Goal: Find specific page/section: Find specific page/section

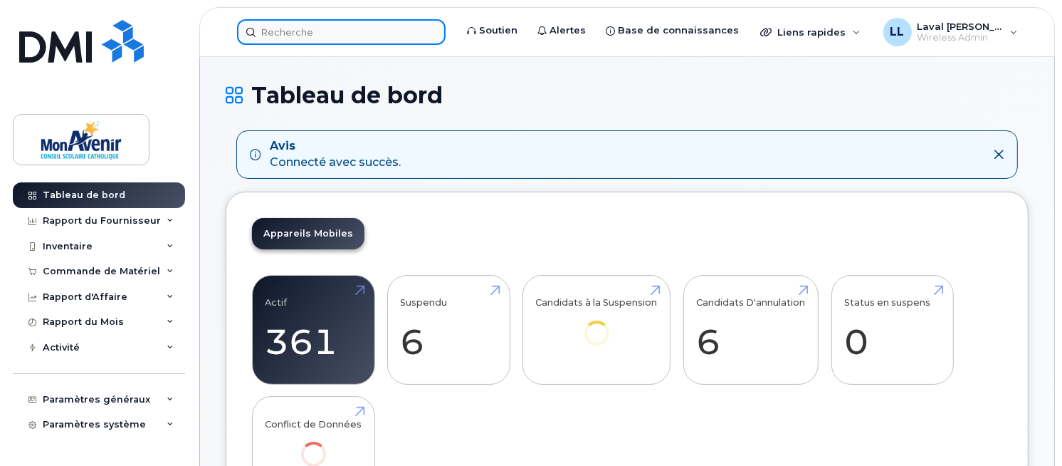
click at [325, 34] on input at bounding box center [341, 32] width 209 height 26
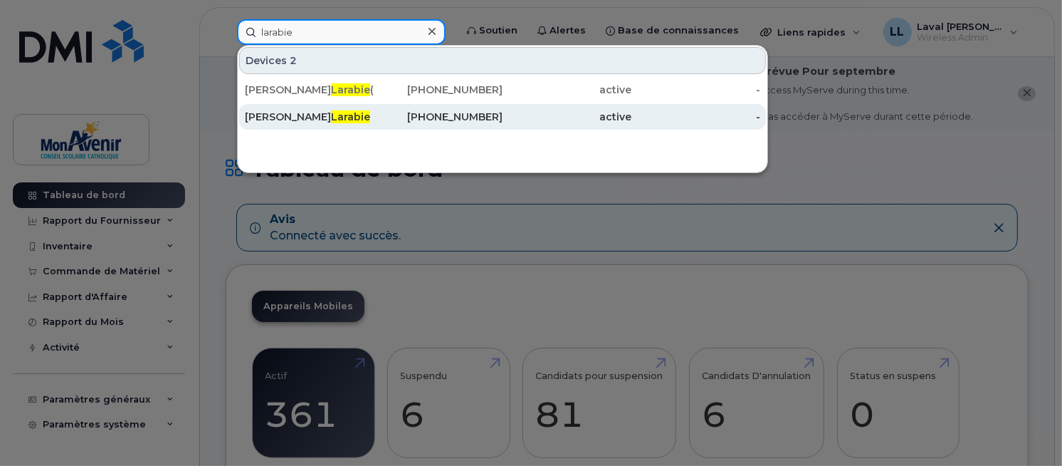
type input "larabie"
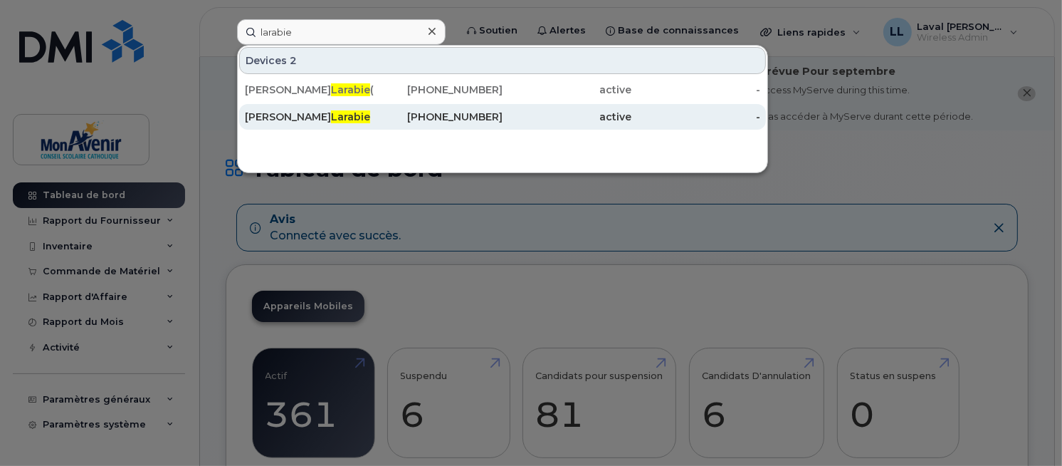
click at [331, 116] on span "Larabie" at bounding box center [350, 116] width 39 height 13
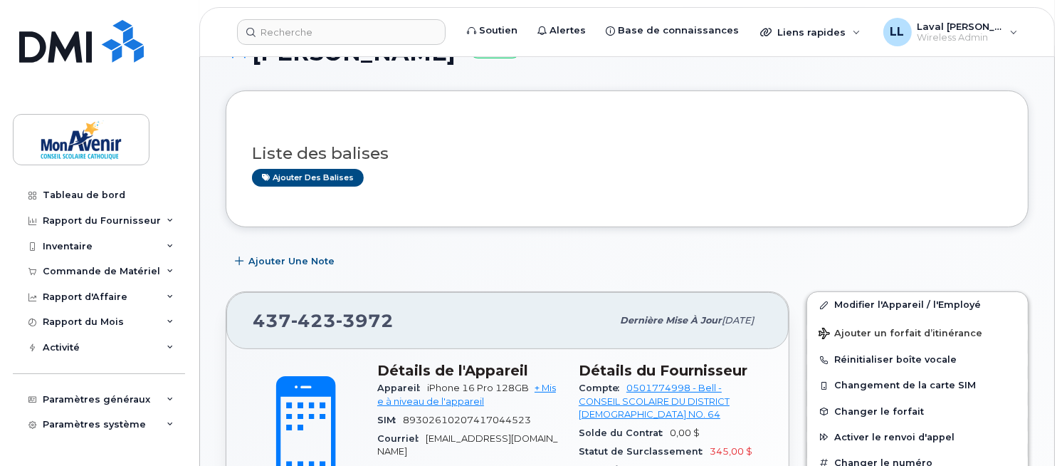
scroll to position [158, 0]
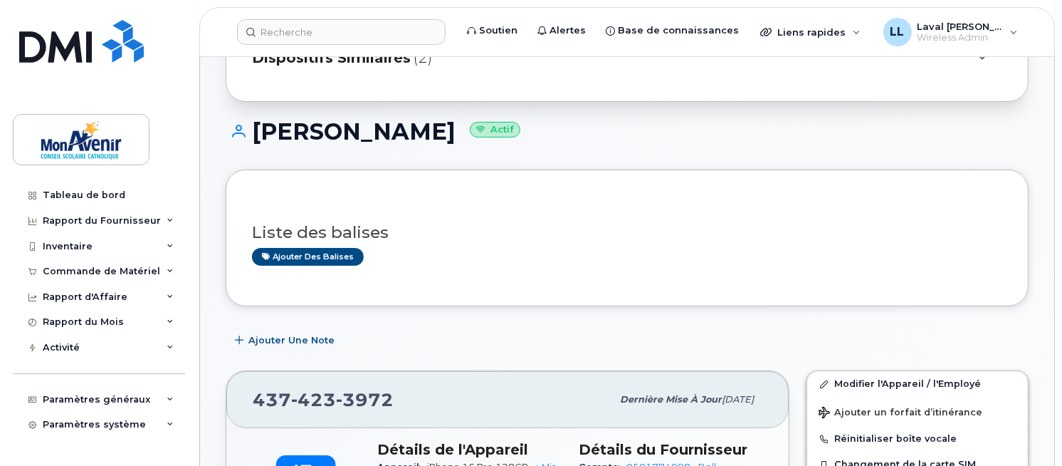
click at [315, 68] on span "Dispositifs Similaires" at bounding box center [331, 58] width 159 height 21
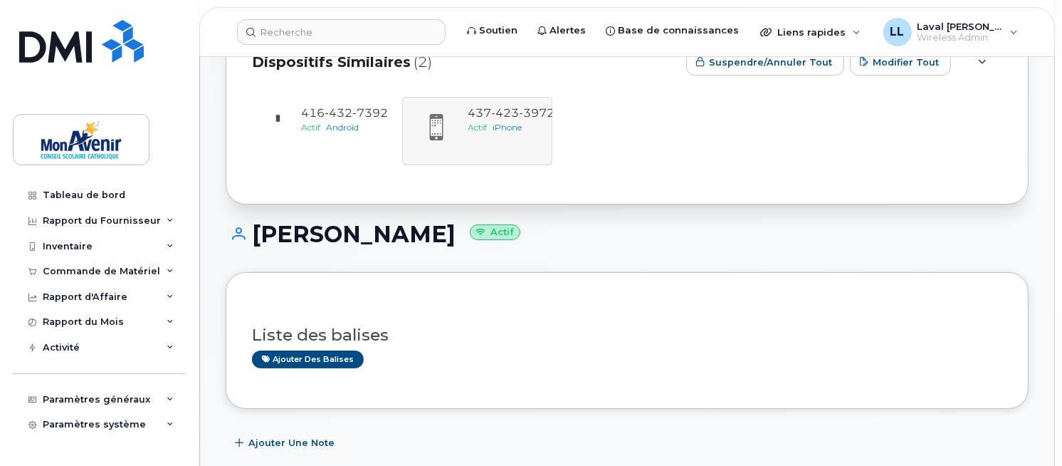
click at [807, 323] on div "Liste des balises Ajouter des balises" at bounding box center [627, 340] width 750 height 84
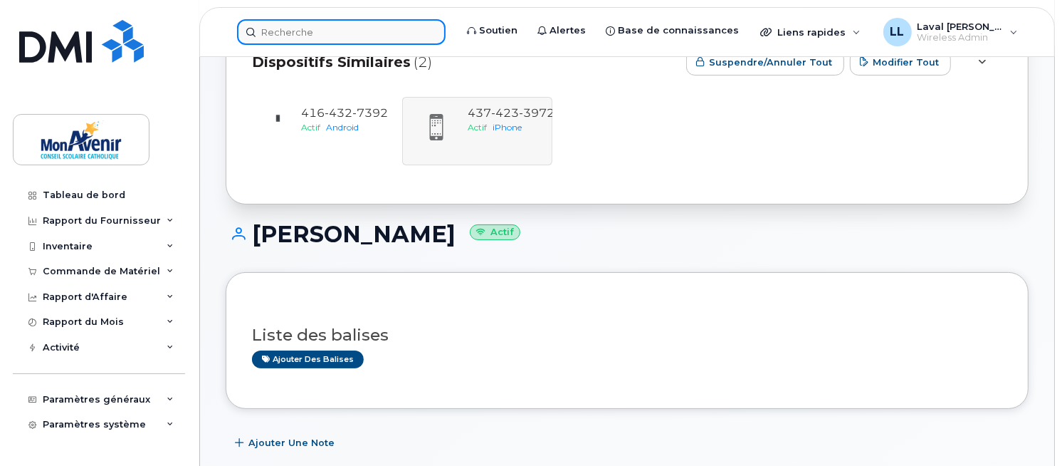
click at [340, 39] on input at bounding box center [341, 32] width 209 height 26
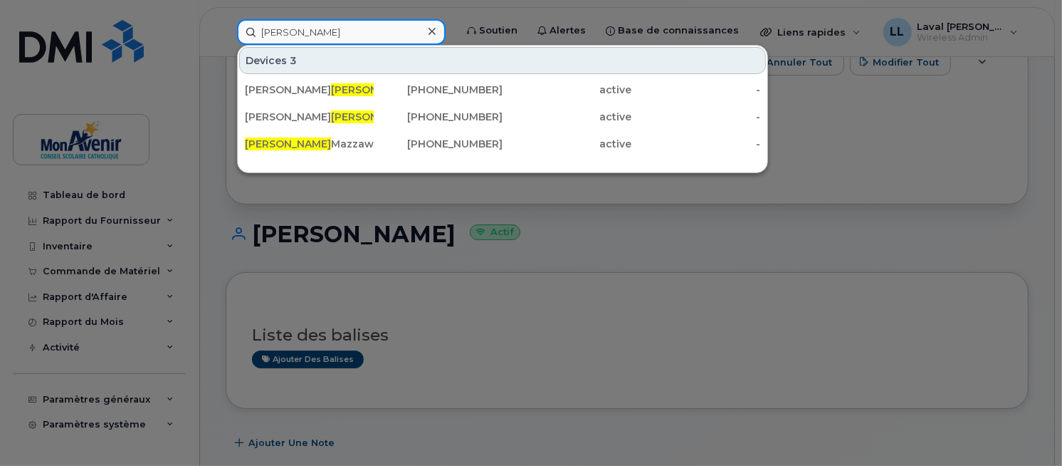
type input "[PERSON_NAME]"
click at [869, 325] on div at bounding box center [531, 233] width 1062 height 466
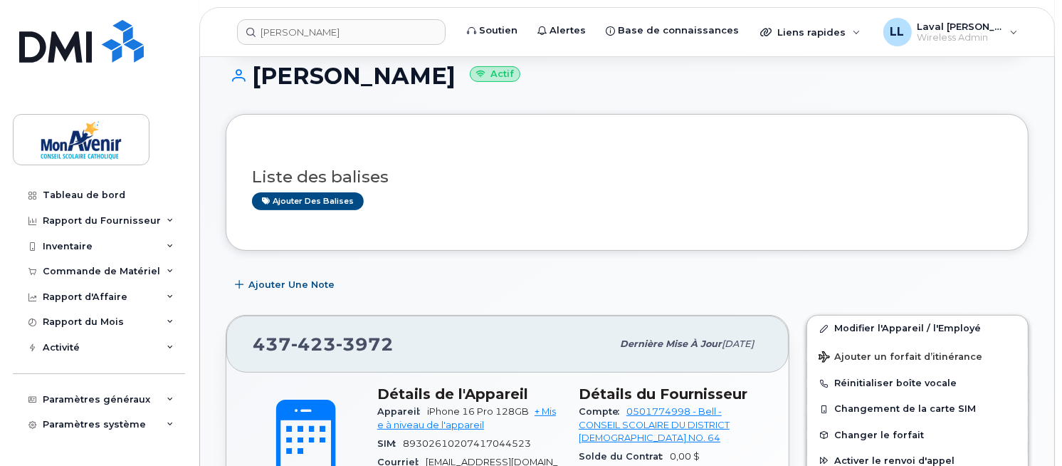
scroll to position [0, 0]
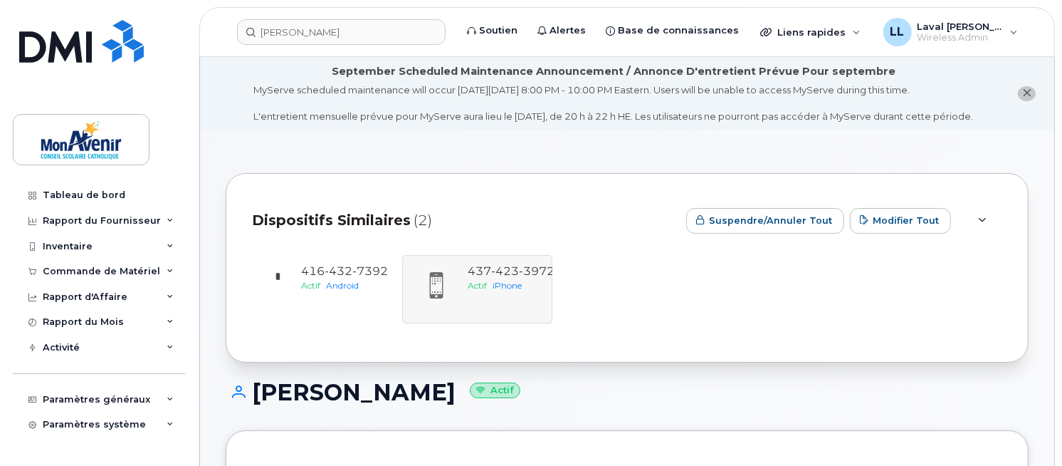
click at [486, 312] on div "416 432 7392 Actif Android 437 423 3972 Actif iPhone" at bounding box center [627, 289] width 750 height 68
click at [351, 291] on div "Actif Android" at bounding box center [344, 285] width 87 height 12
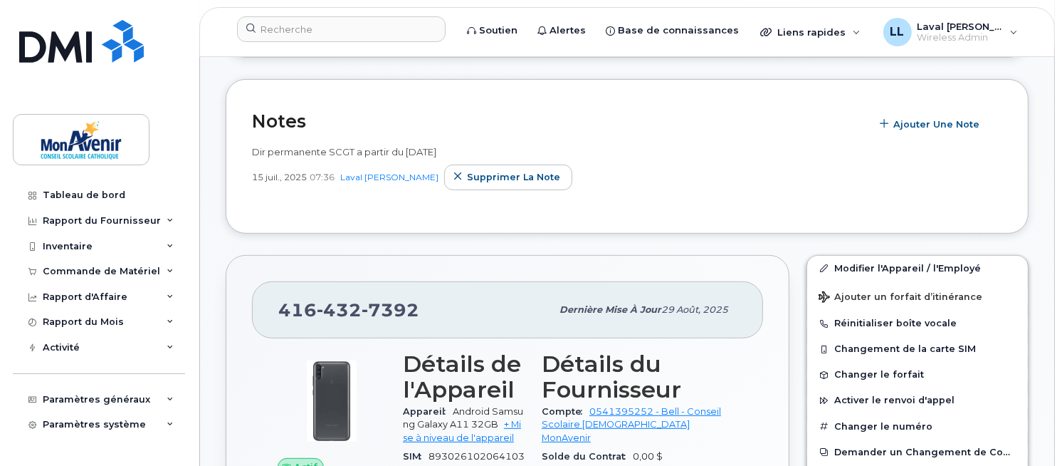
scroll to position [632, 0]
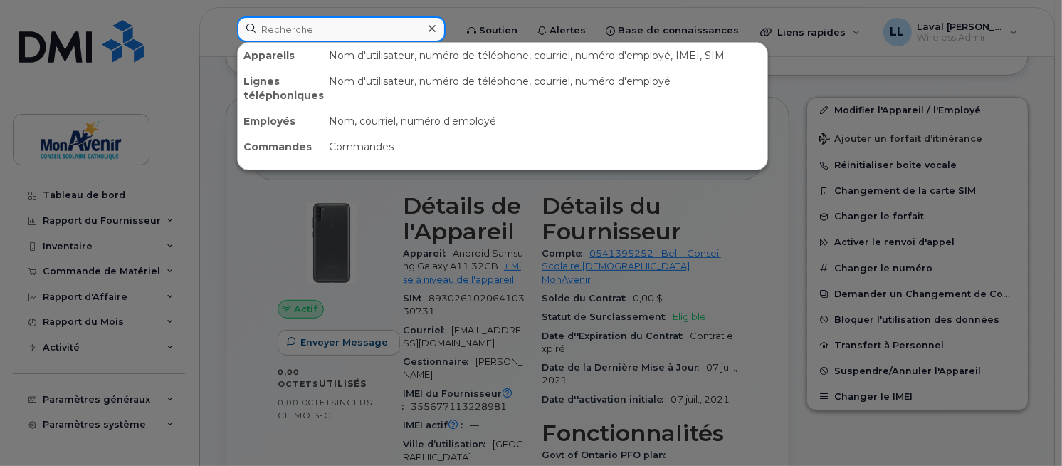
click at [293, 31] on input at bounding box center [341, 29] width 209 height 26
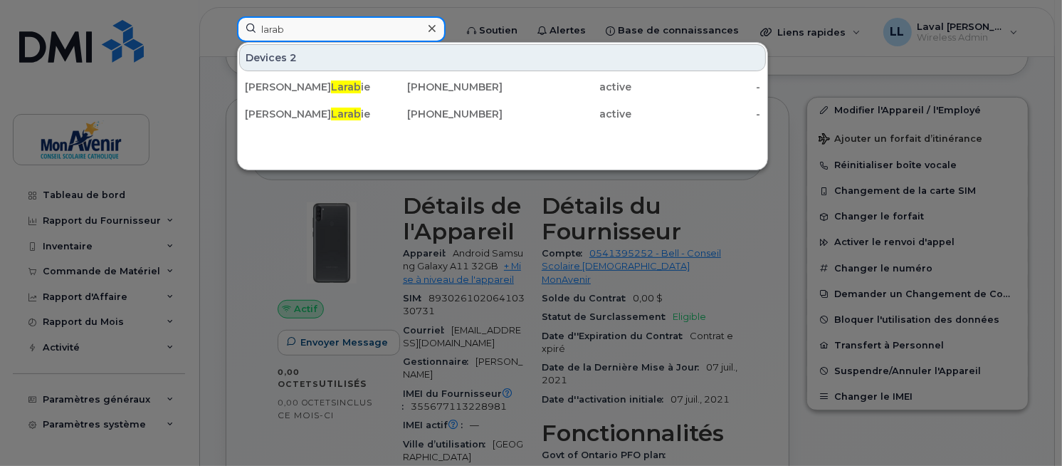
type input "larab"
click at [436, 26] on icon at bounding box center [432, 28] width 7 height 7
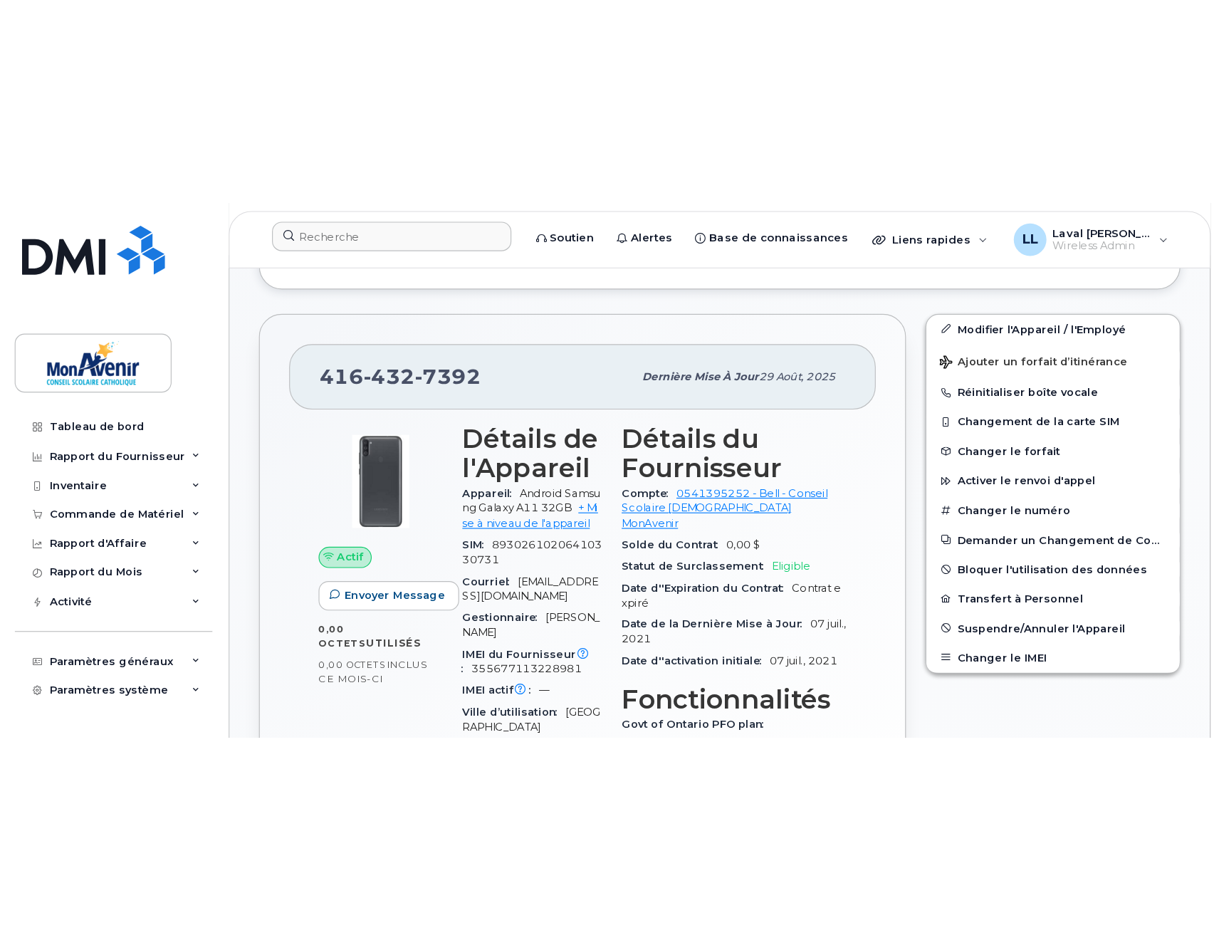
scroll to position [791, 0]
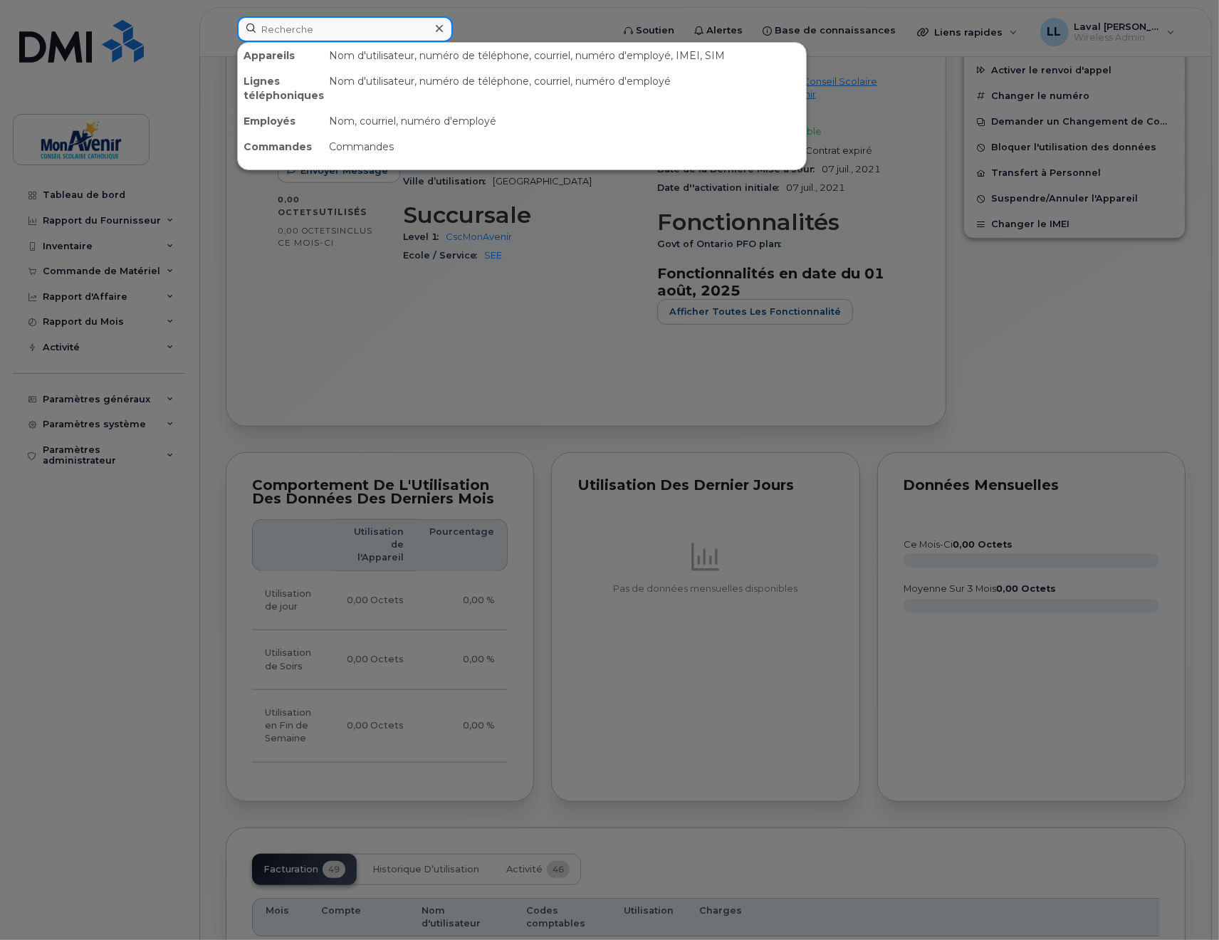
click at [379, 26] on input at bounding box center [345, 29] width 216 height 26
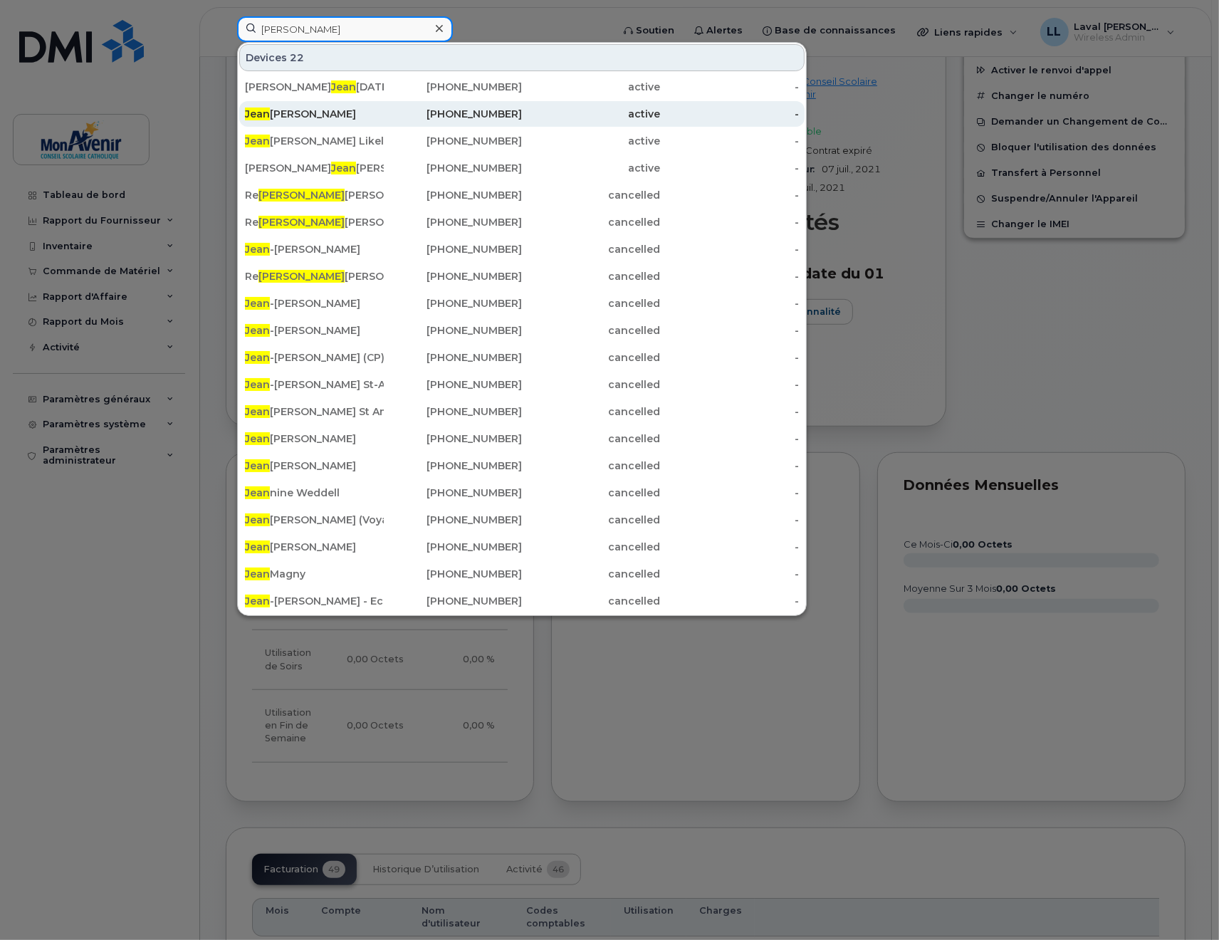
type input "[PERSON_NAME]"
click at [282, 117] on div "[PERSON_NAME]" at bounding box center [314, 114] width 139 height 14
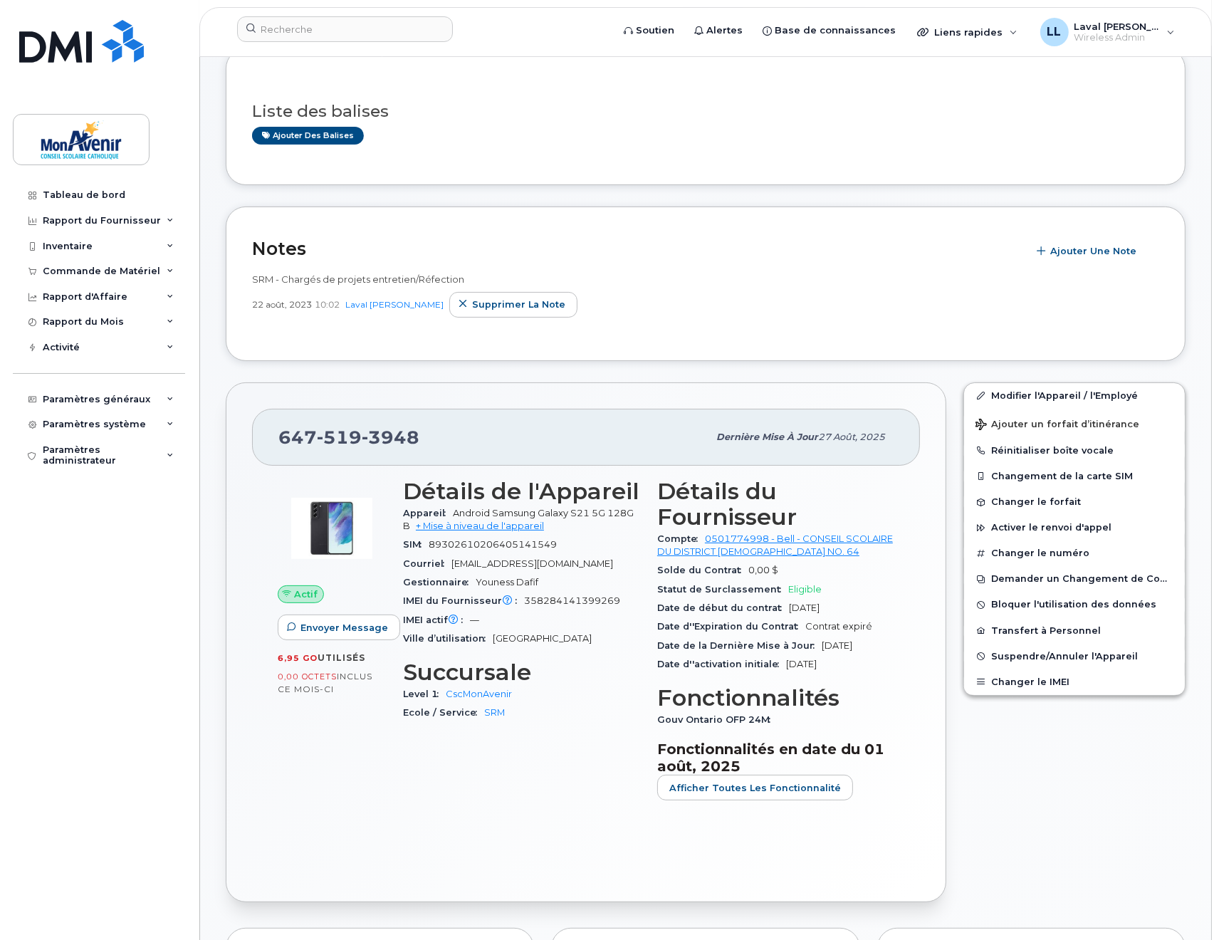
scroll to position [237, 0]
